Goal: Information Seeking & Learning: Learn about a topic

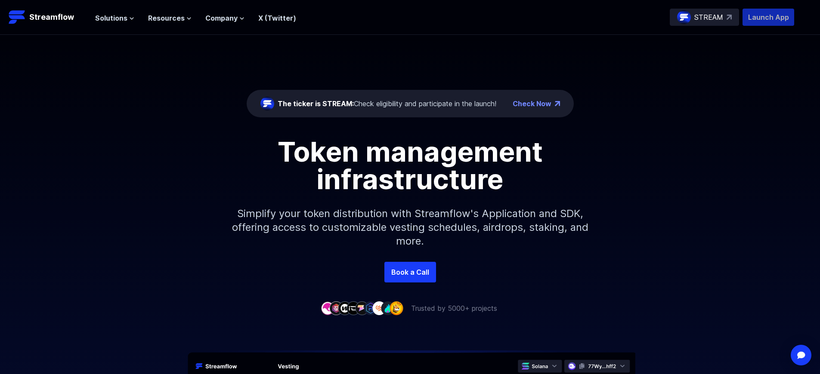
click at [768, 17] on p "Launch App" at bounding box center [768, 17] width 52 height 17
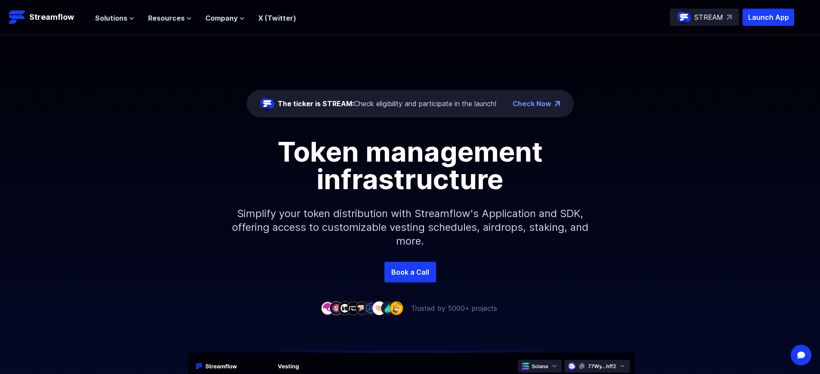
scroll to position [3082, 0]
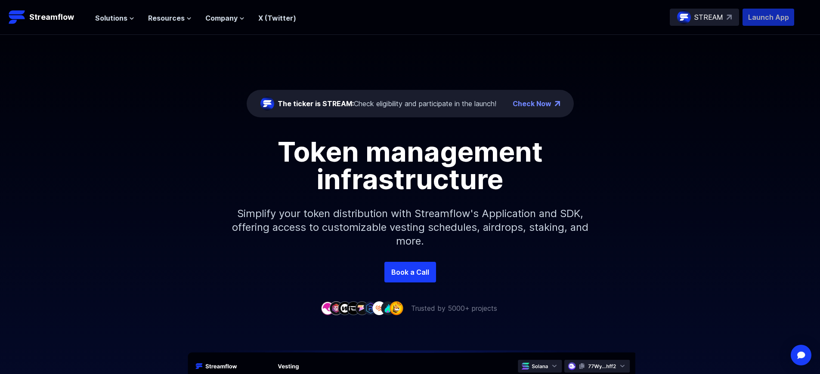
click at [768, 17] on p "Launch App" at bounding box center [768, 17] width 52 height 17
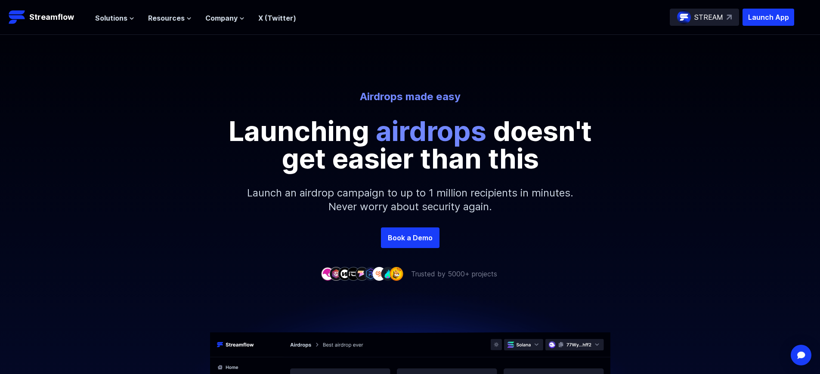
scroll to position [1811, 0]
